Goal: Use online tool/utility: Utilize a website feature to perform a specific function

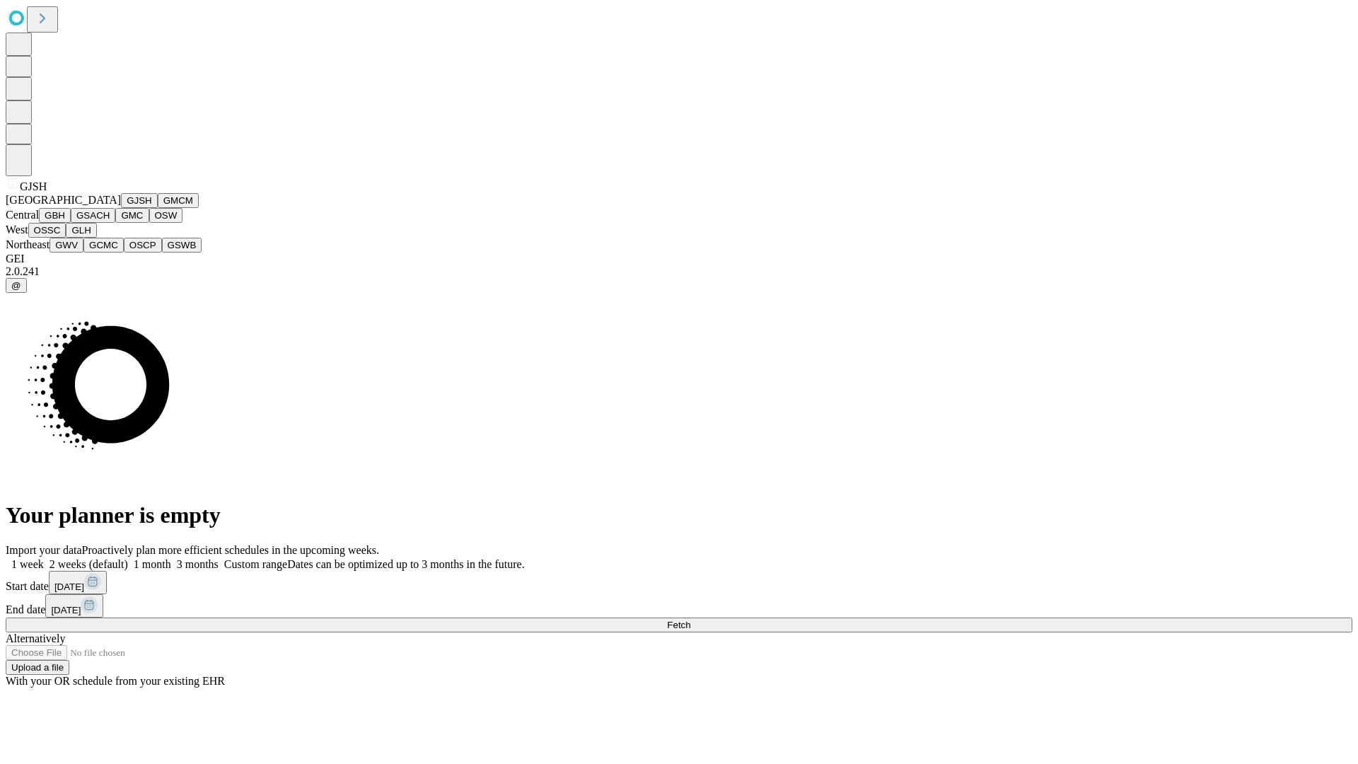
click at [121, 208] on button "GJSH" at bounding box center [139, 200] width 37 height 15
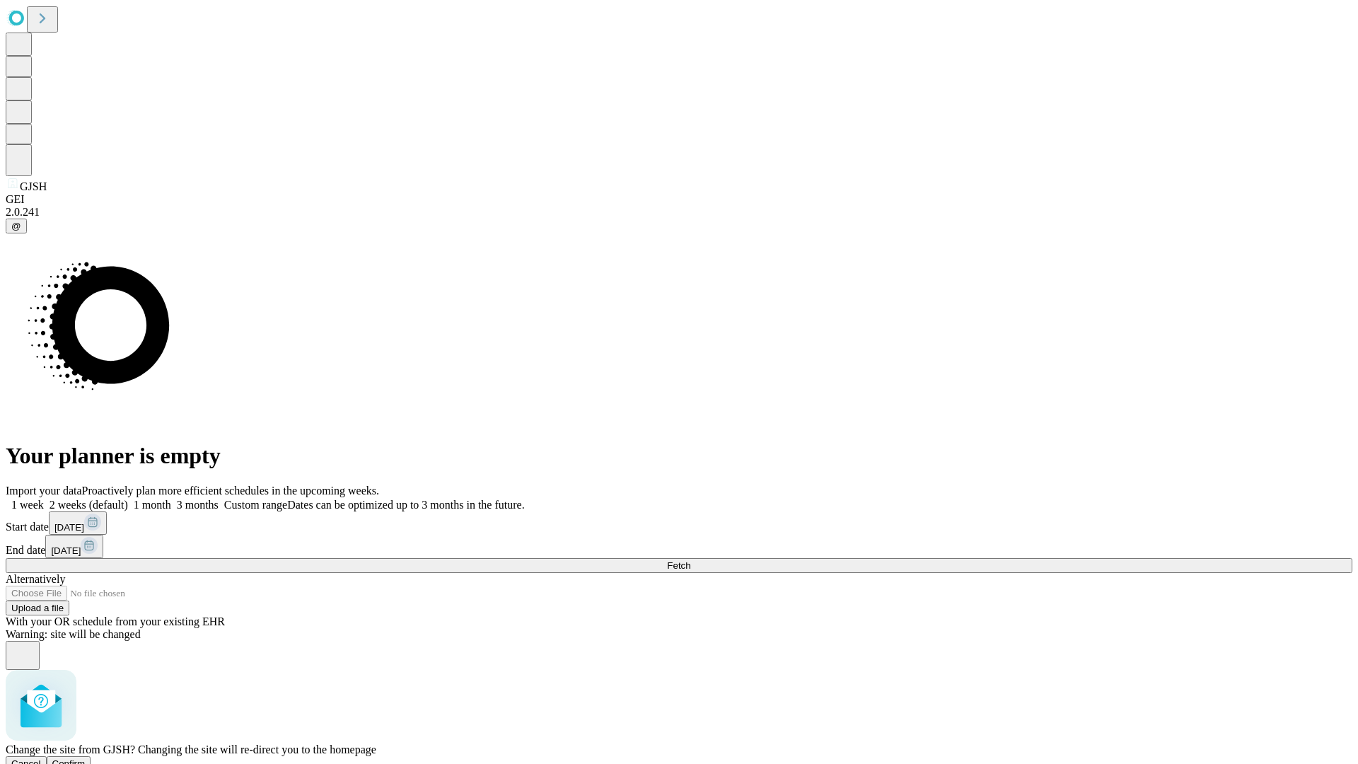
click at [86, 758] on span "Confirm" at bounding box center [68, 763] width 33 height 11
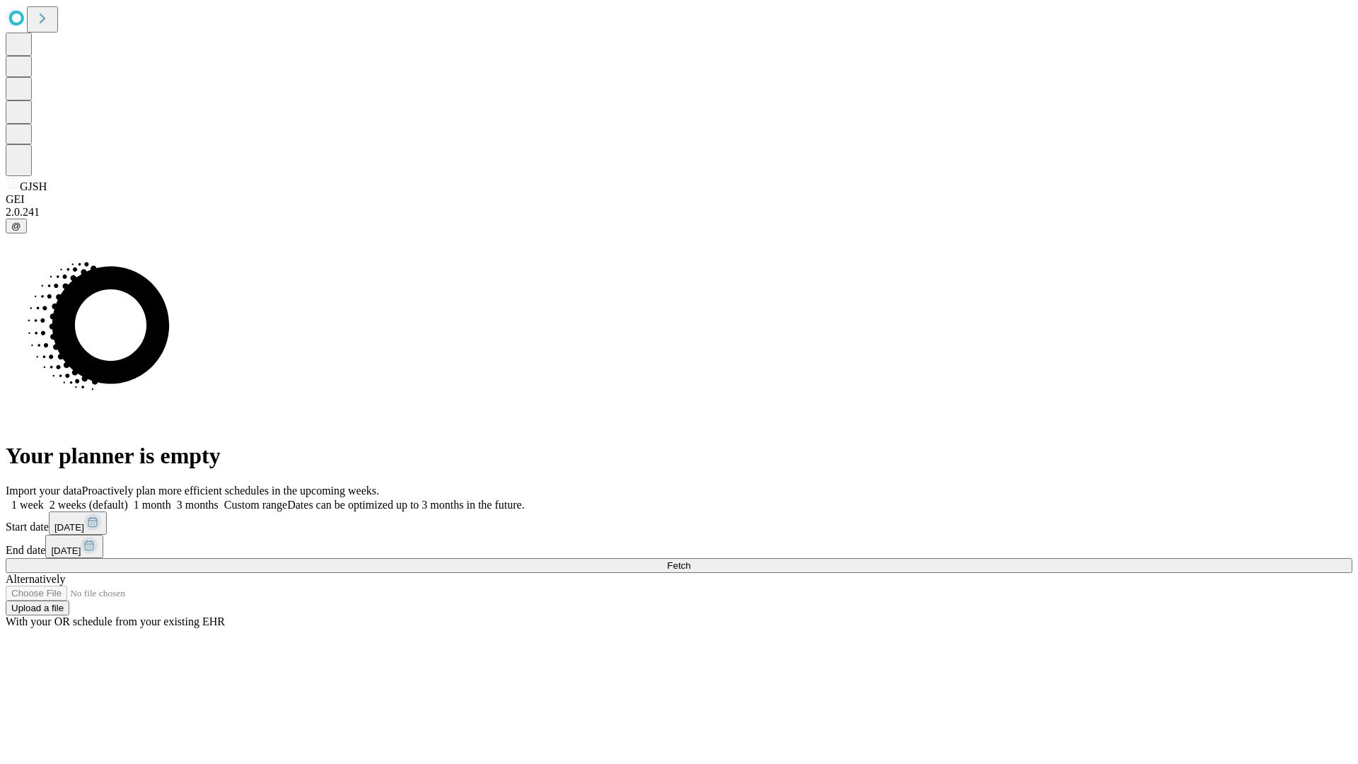
click at [128, 499] on label "2 weeks (default)" at bounding box center [86, 505] width 84 height 12
click at [690, 560] on span "Fetch" at bounding box center [678, 565] width 23 height 11
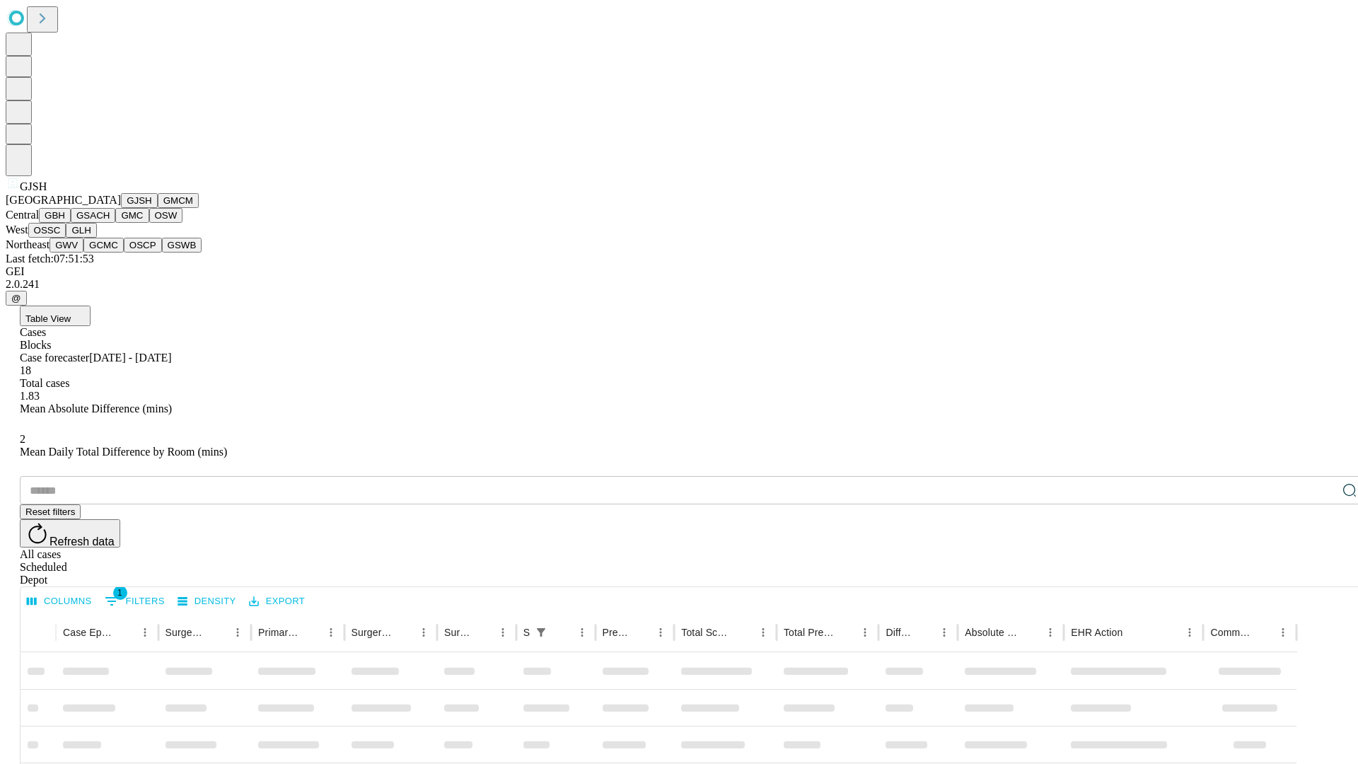
click at [158, 208] on button "GMCM" at bounding box center [178, 200] width 41 height 15
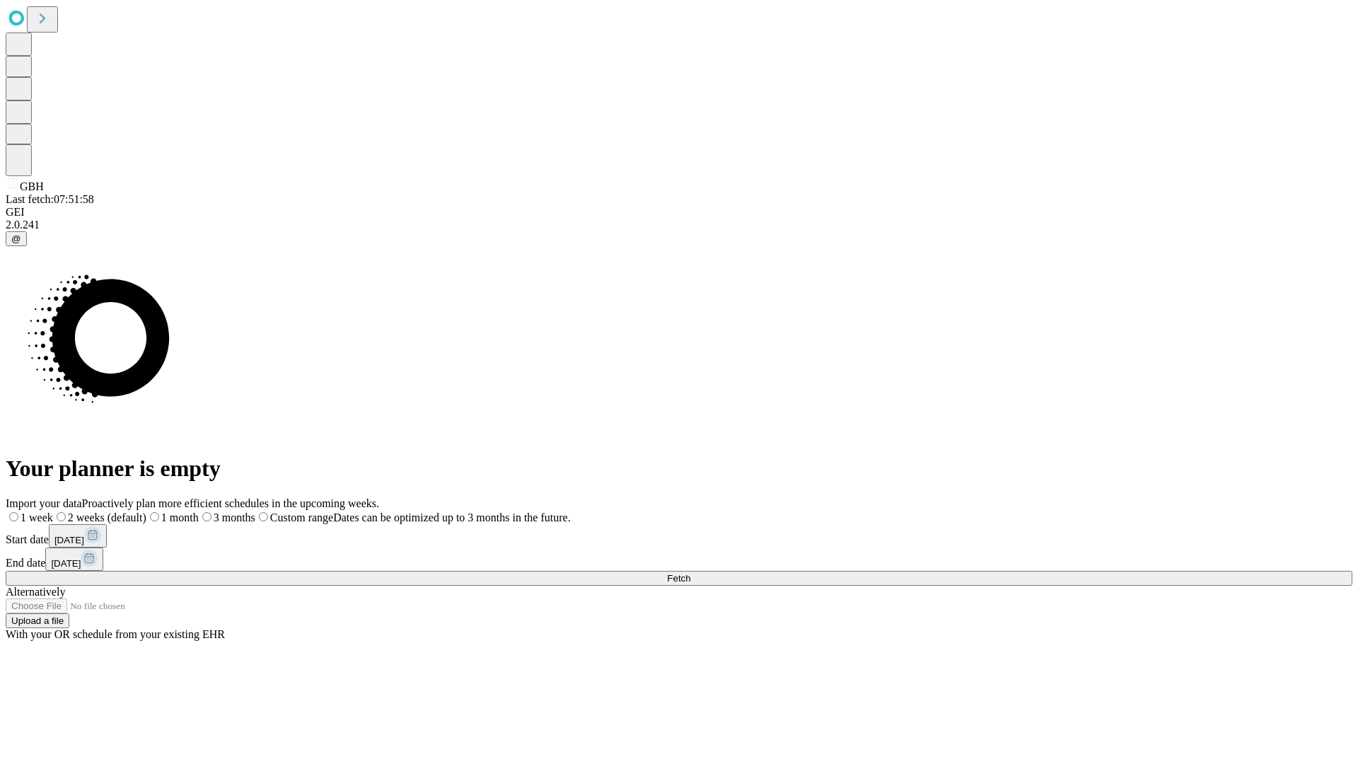
click at [690, 573] on span "Fetch" at bounding box center [678, 578] width 23 height 11
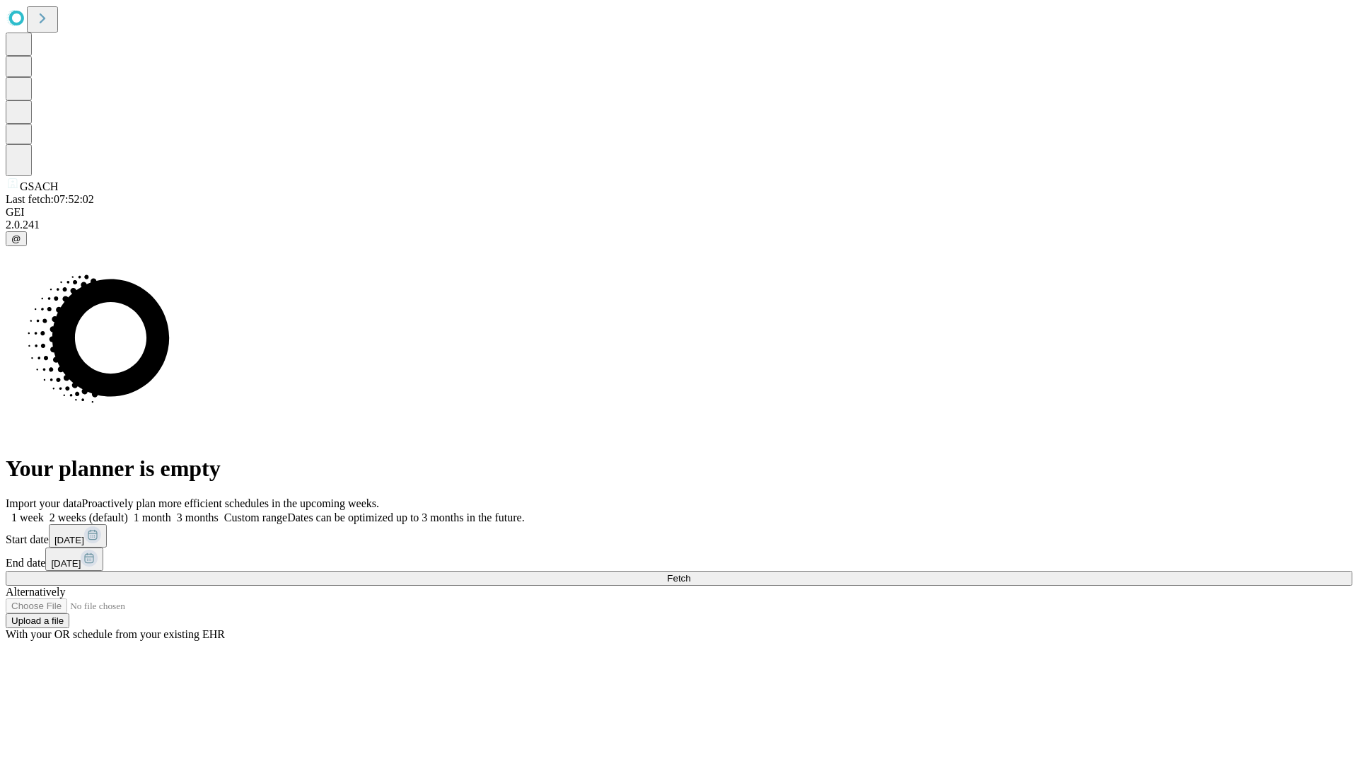
click at [128, 511] on label "2 weeks (default)" at bounding box center [86, 517] width 84 height 12
click at [690, 573] on span "Fetch" at bounding box center [678, 578] width 23 height 11
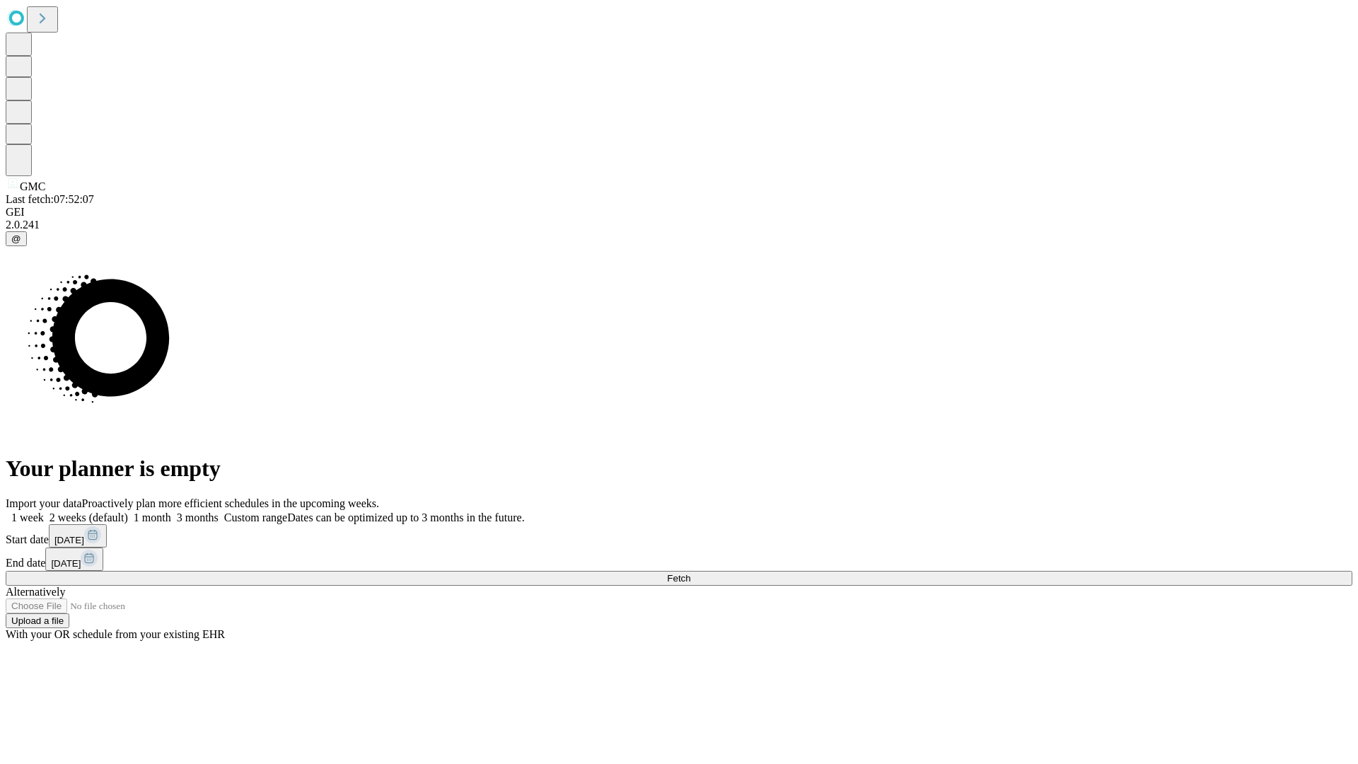
click at [128, 511] on label "2 weeks (default)" at bounding box center [86, 517] width 84 height 12
click at [690, 573] on span "Fetch" at bounding box center [678, 578] width 23 height 11
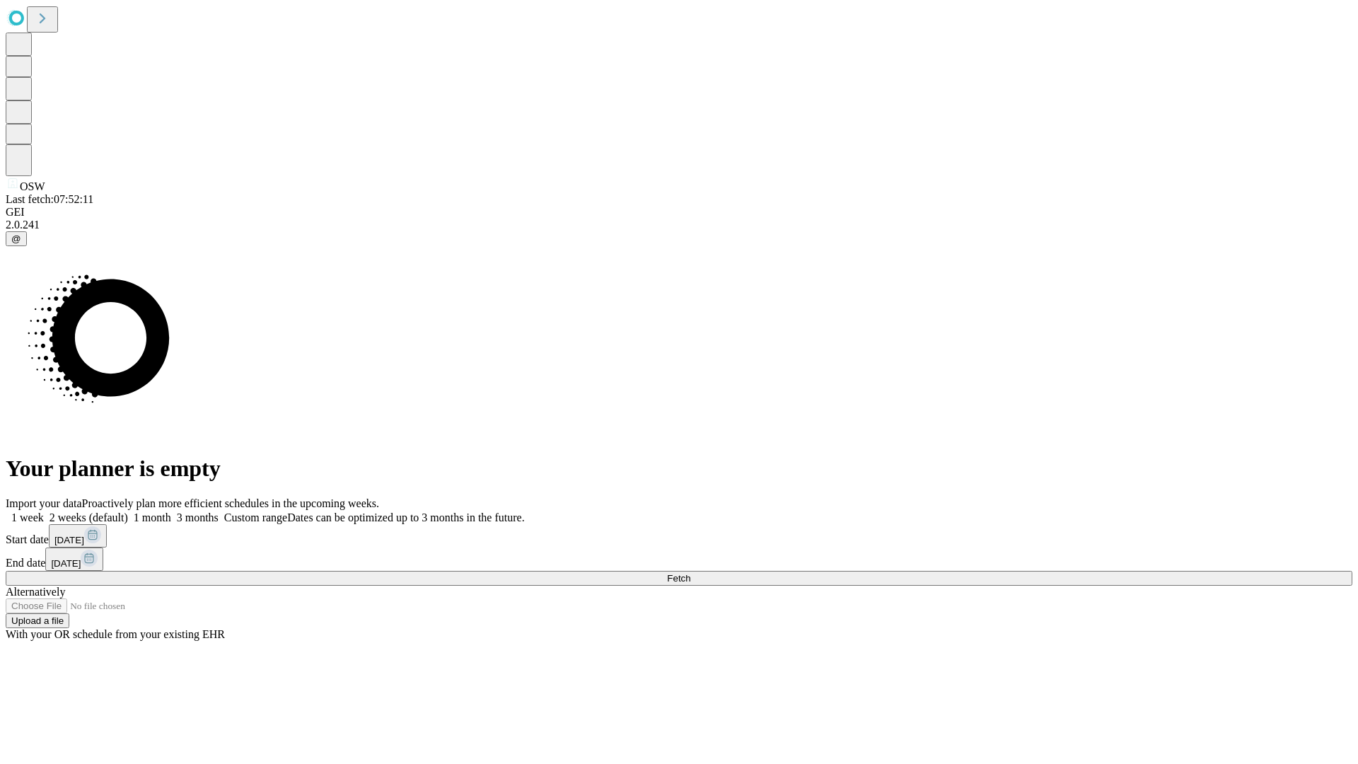
click at [128, 511] on label "2 weeks (default)" at bounding box center [86, 517] width 84 height 12
click at [690, 573] on span "Fetch" at bounding box center [678, 578] width 23 height 11
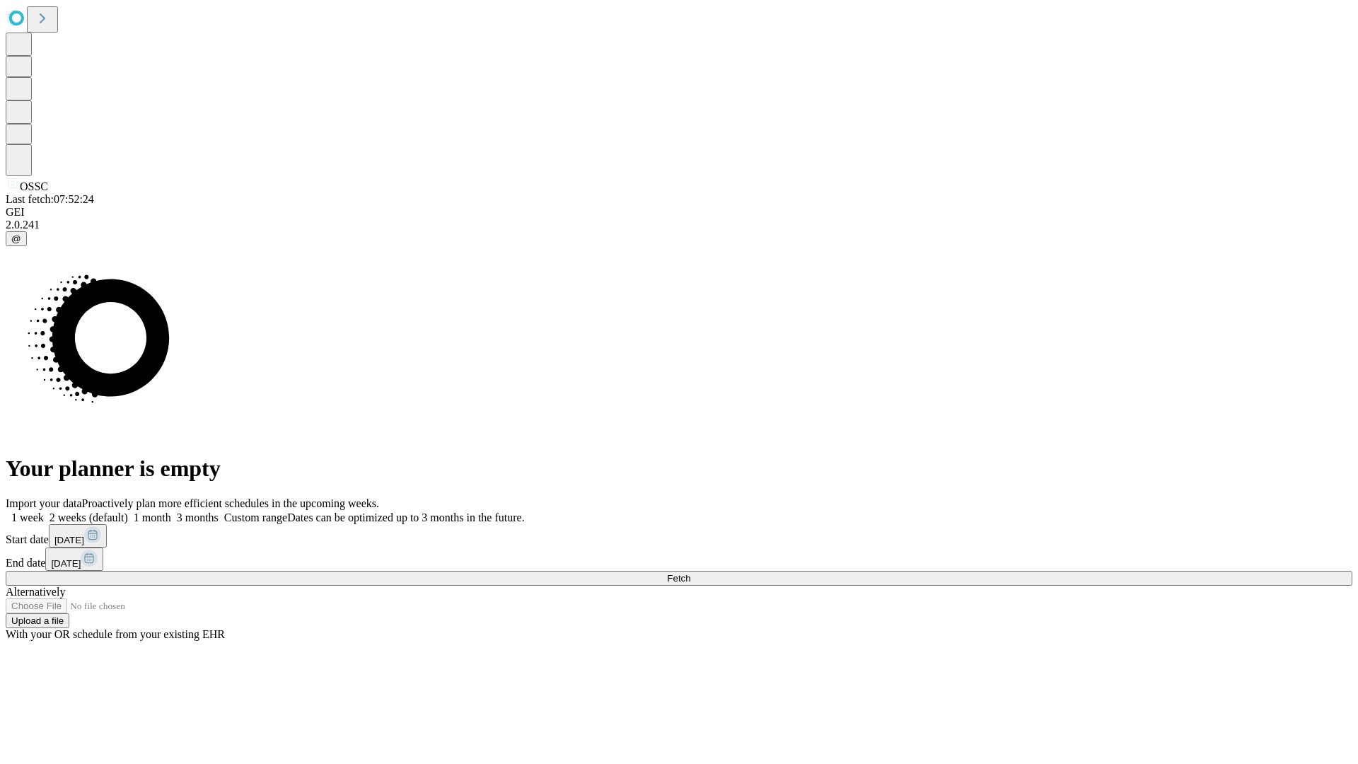
click at [128, 511] on label "2 weeks (default)" at bounding box center [86, 517] width 84 height 12
click at [690, 573] on span "Fetch" at bounding box center [678, 578] width 23 height 11
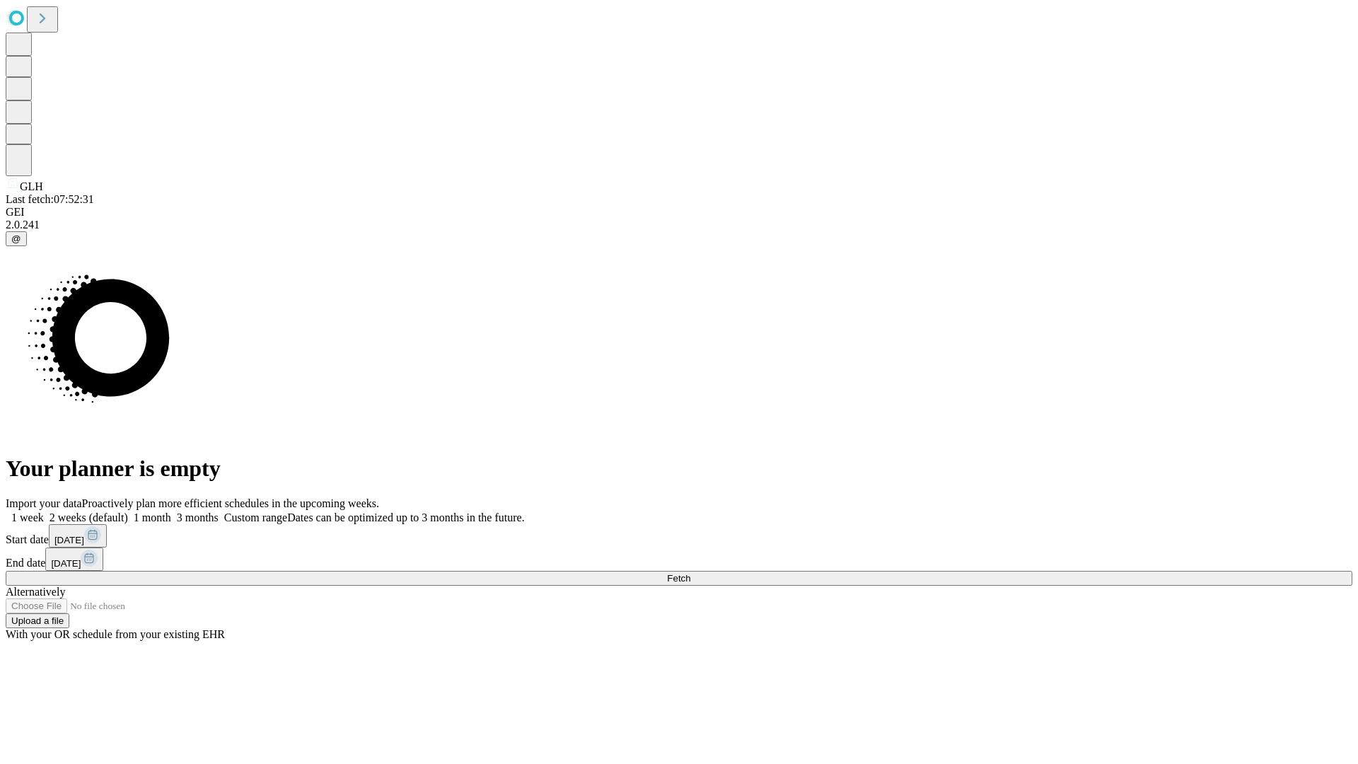
click at [128, 511] on label "2 weeks (default)" at bounding box center [86, 517] width 84 height 12
click at [690, 573] on span "Fetch" at bounding box center [678, 578] width 23 height 11
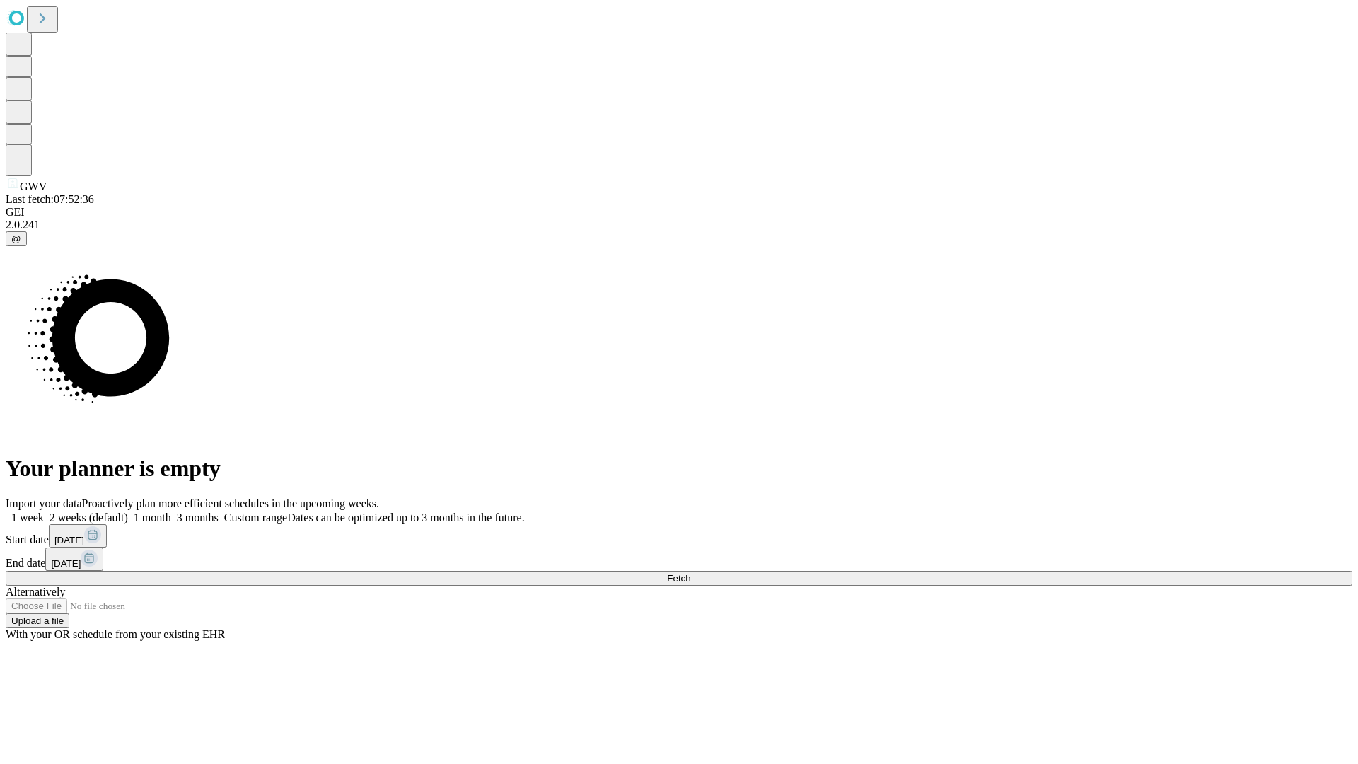
click at [128, 511] on label "2 weeks (default)" at bounding box center [86, 517] width 84 height 12
click at [690, 573] on span "Fetch" at bounding box center [678, 578] width 23 height 11
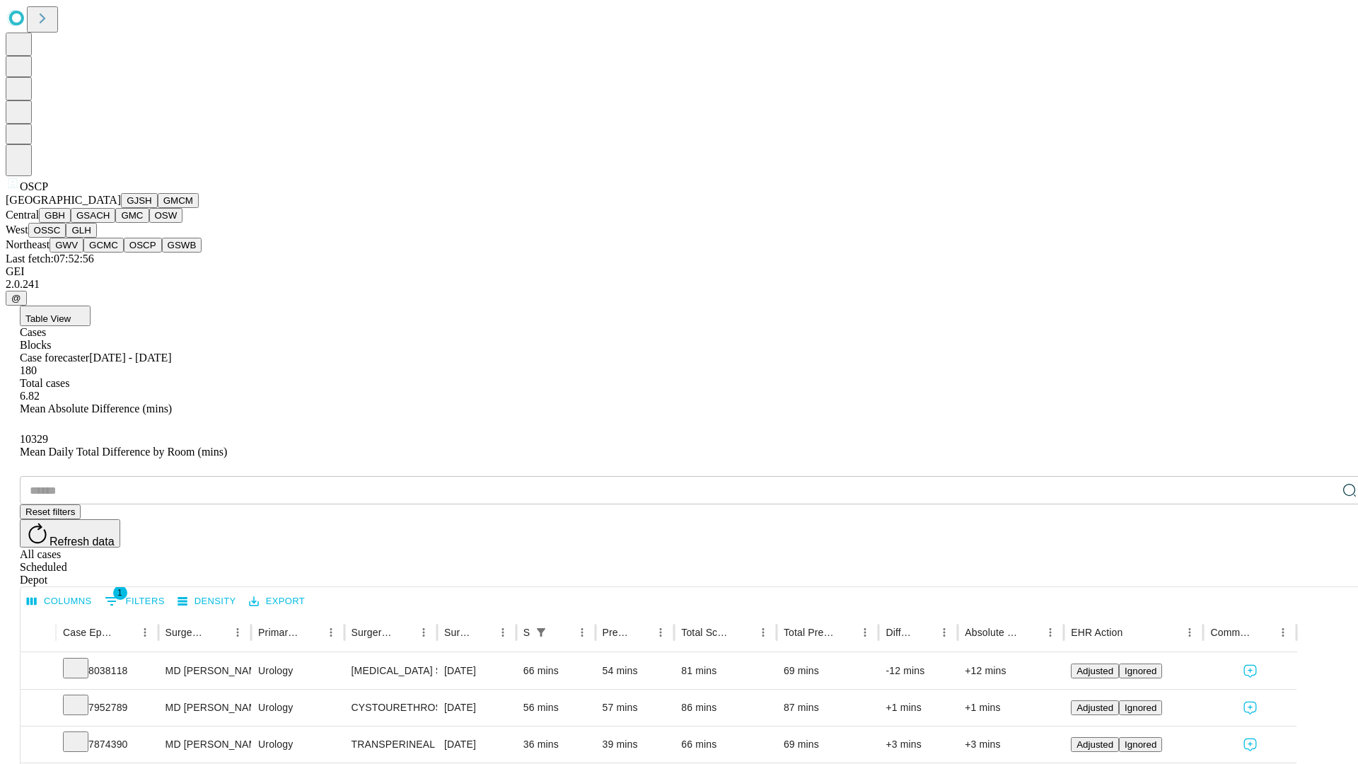
click at [162, 253] on button "GSWB" at bounding box center [182, 245] width 40 height 15
